Goal: Transaction & Acquisition: Purchase product/service

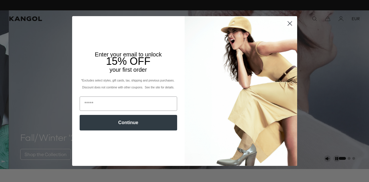
scroll to position [0, 119]
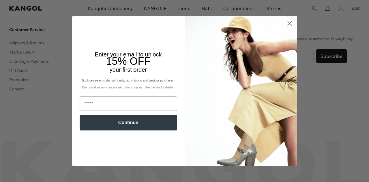
scroll to position [0, 119]
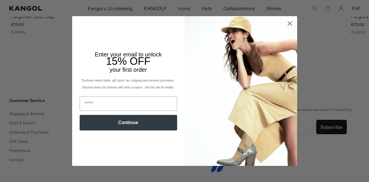
scroll to position [0, 119]
